Goal: Navigation & Orientation: Find specific page/section

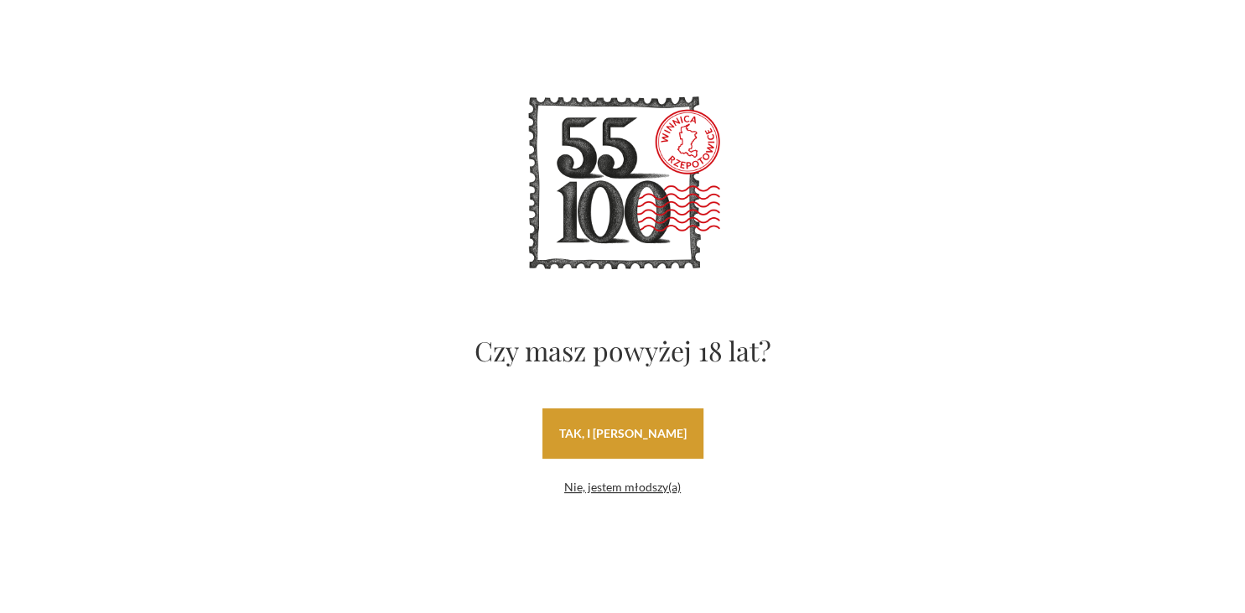
click at [673, 430] on link "tak, i [PERSON_NAME]" at bounding box center [623, 433] width 161 height 50
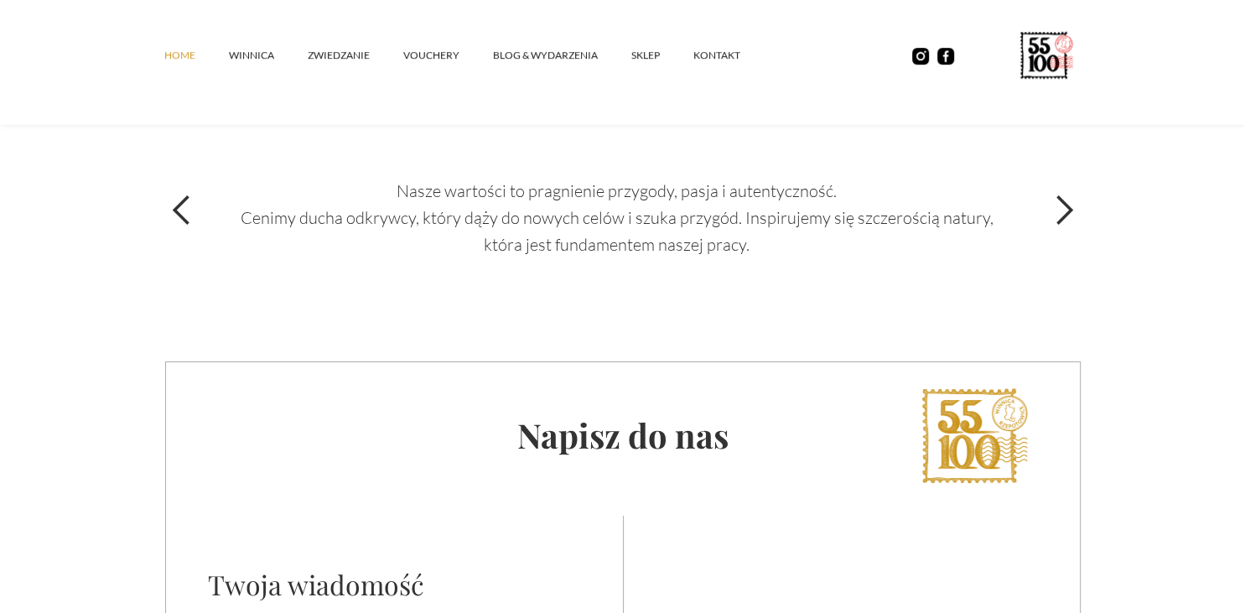
scroll to position [5869, 0]
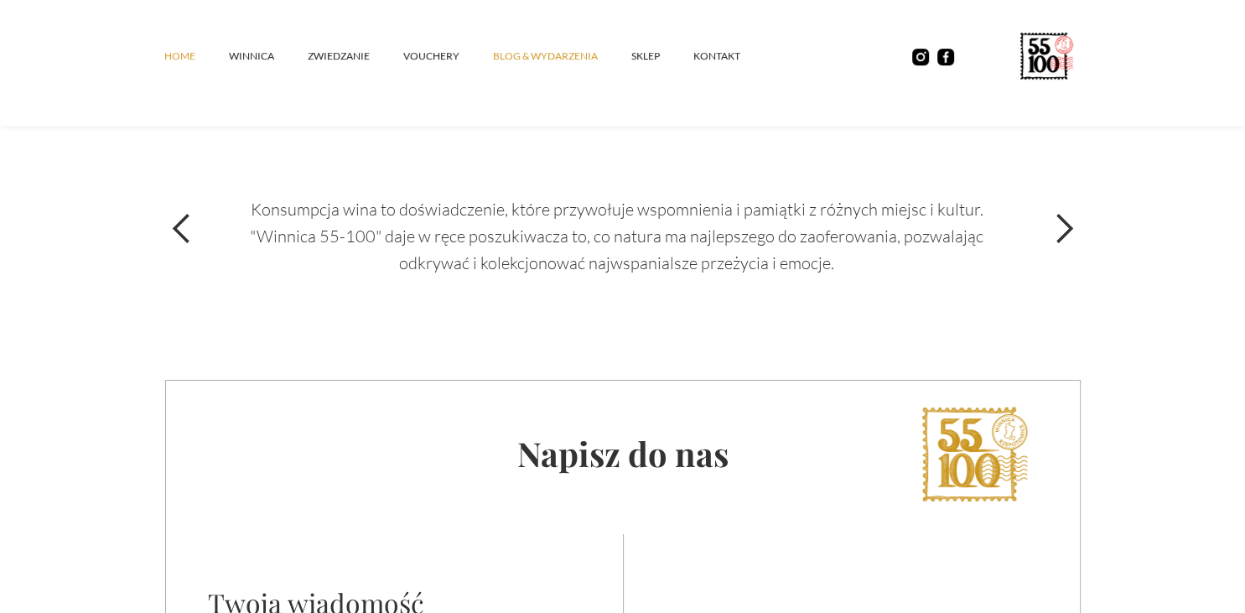
click at [511, 50] on link "Blog & Wydarzenia" at bounding box center [562, 56] width 138 height 50
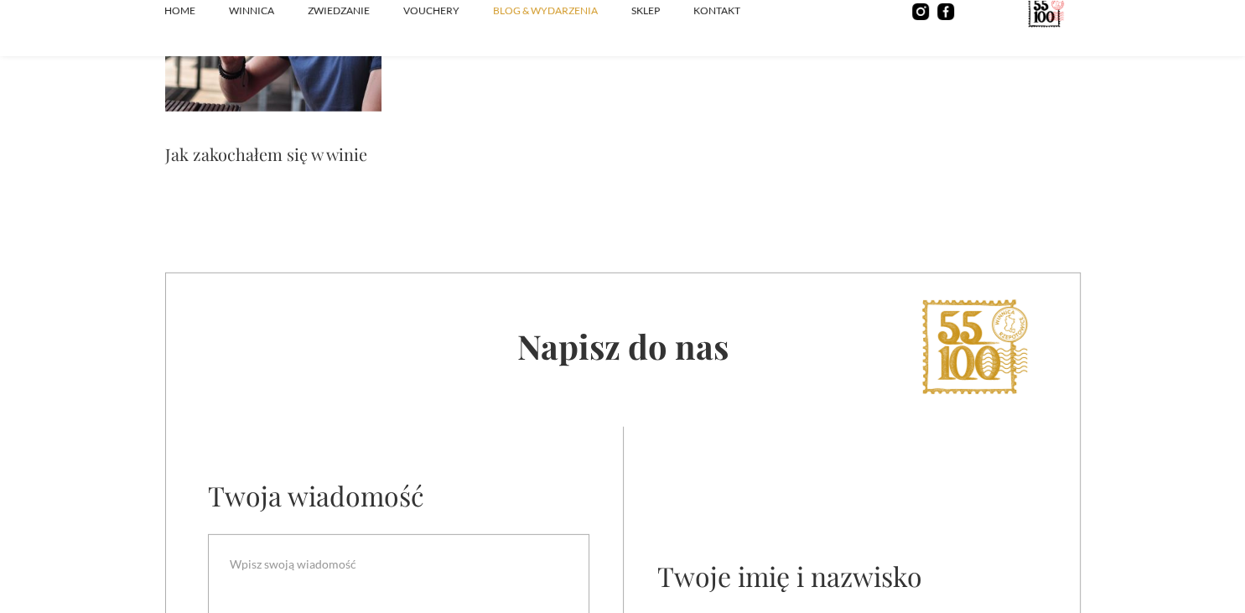
scroll to position [4891, 0]
